Goal: Find specific page/section: Find specific page/section

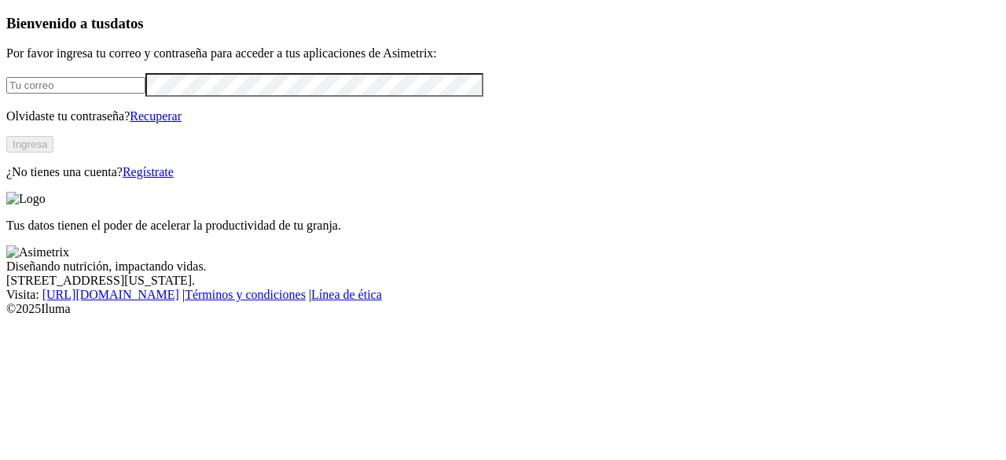
type input "[PERSON_NAME][EMAIL_ADDRESS][PERSON_NAME][DOMAIN_NAME]"
click at [53, 152] on button "Ingresa" at bounding box center [29, 144] width 47 height 17
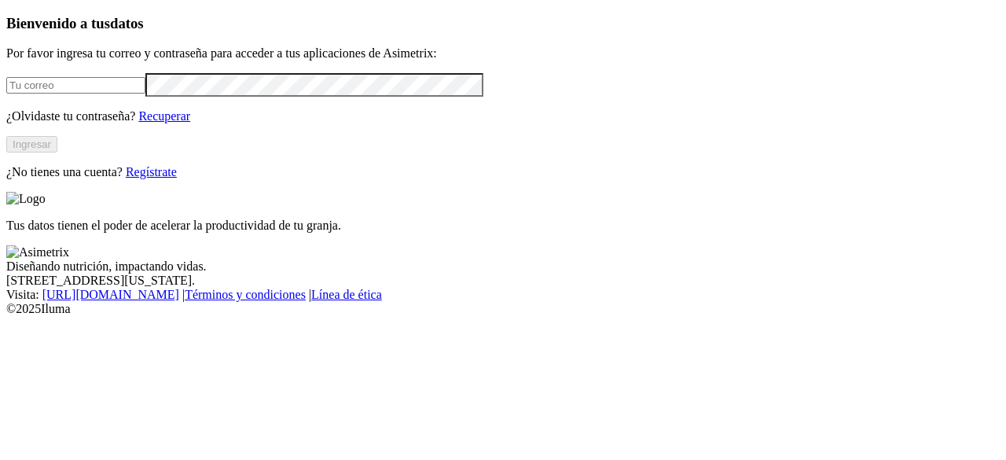
type input "[PERSON_NAME][EMAIL_ADDRESS][PERSON_NAME][DOMAIN_NAME]"
click input "submit" at bounding box center [0, 0] width 0 height 0
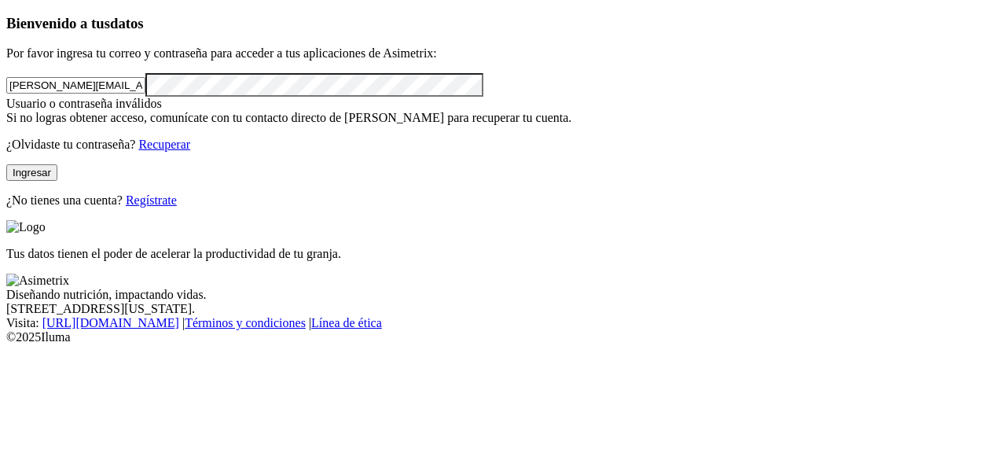
click at [67, 152] on p "¿Olvidaste tu contraseña? Recuperar" at bounding box center [502, 145] width 993 height 14
click at [57, 181] on button "Ingresar" at bounding box center [31, 172] width 51 height 17
